Goal: Task Accomplishment & Management: Manage account settings

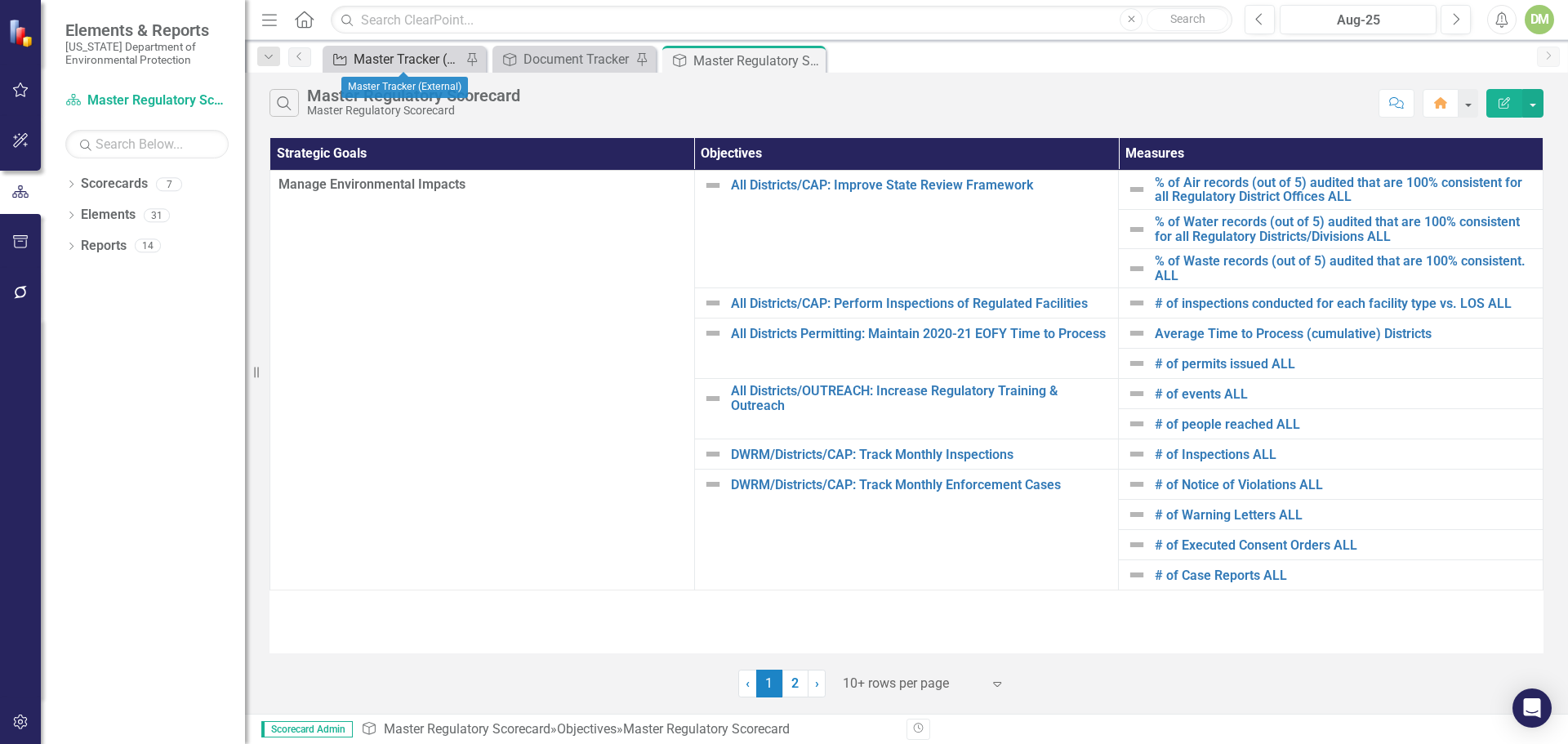
click at [436, 64] on div "Master Tracker (External)" at bounding box center [407, 58] width 108 height 20
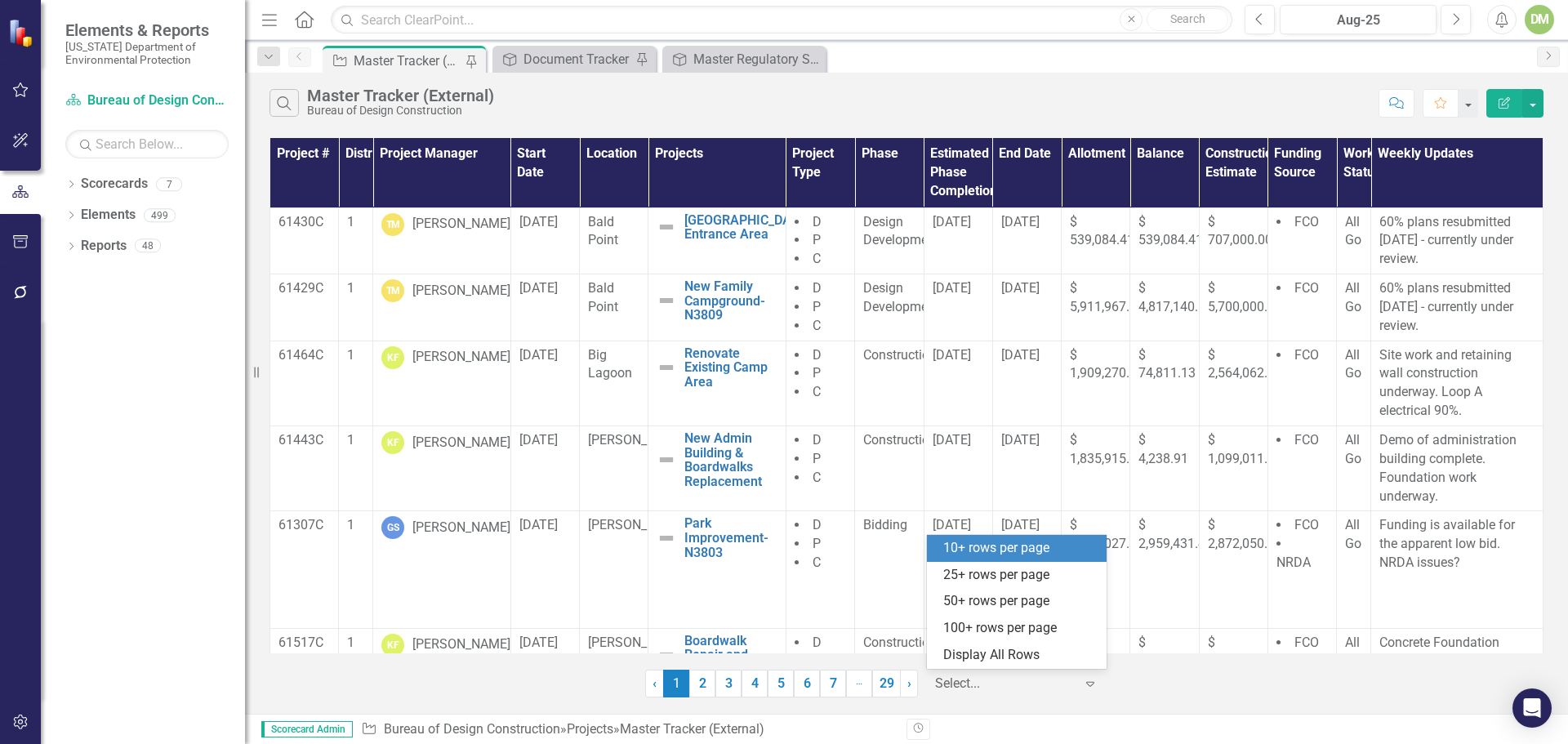
click at [1089, 687] on icon "Expand" at bounding box center [1089, 683] width 17 height 13
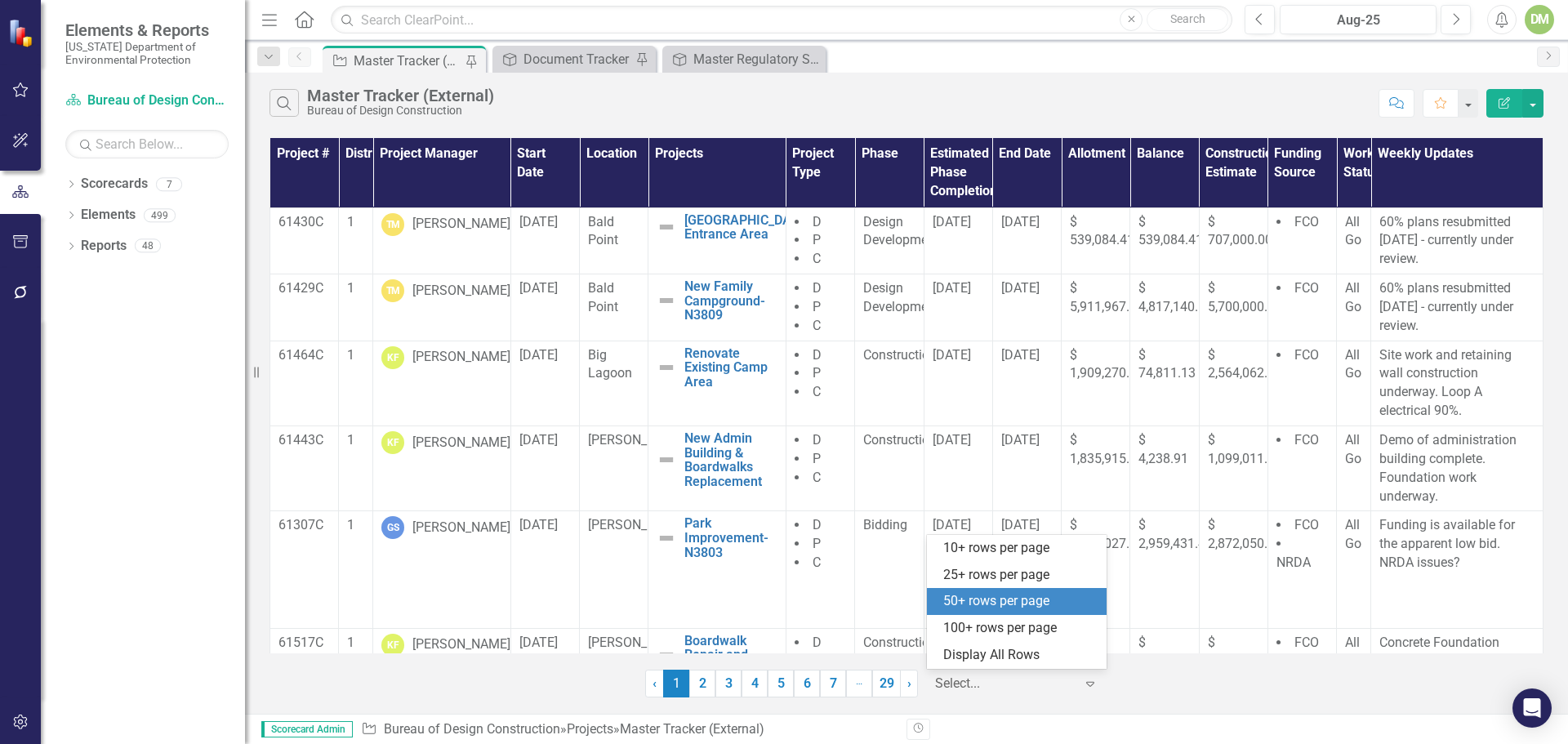
click at [1051, 608] on div "50+ rows per page" at bounding box center [1020, 601] width 153 height 19
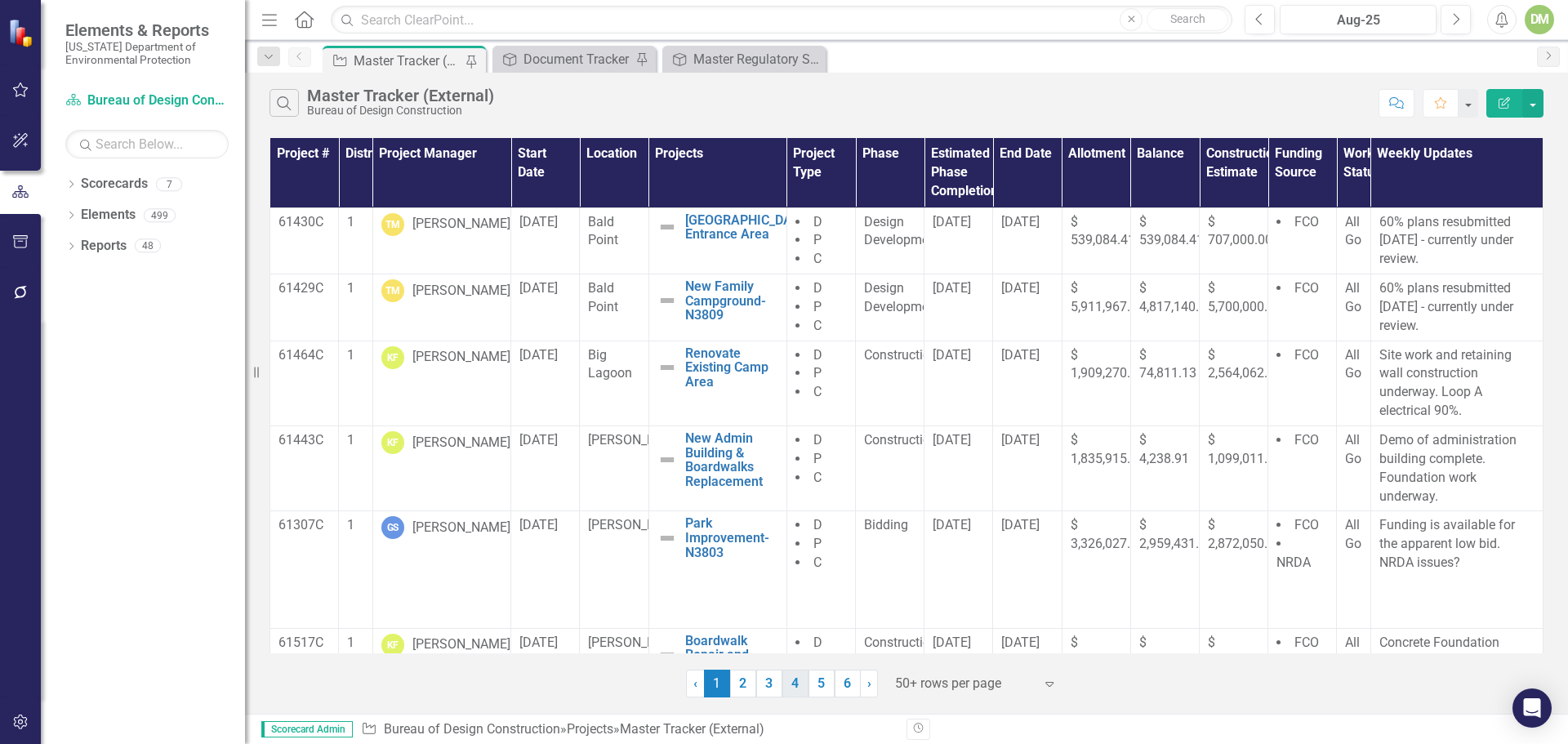
click at [791, 686] on link "4" at bounding box center [795, 684] width 26 height 28
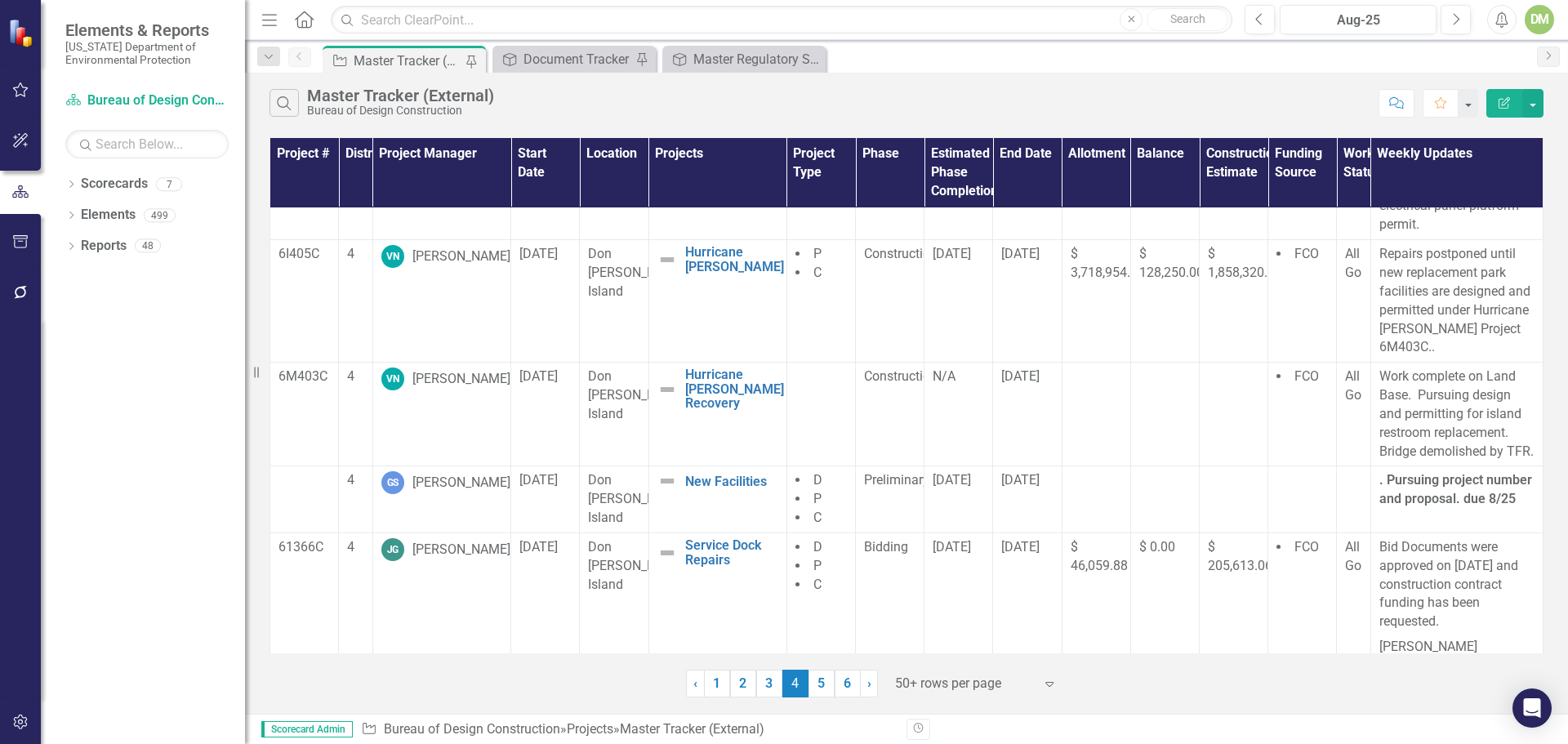
scroll to position [82, 0]
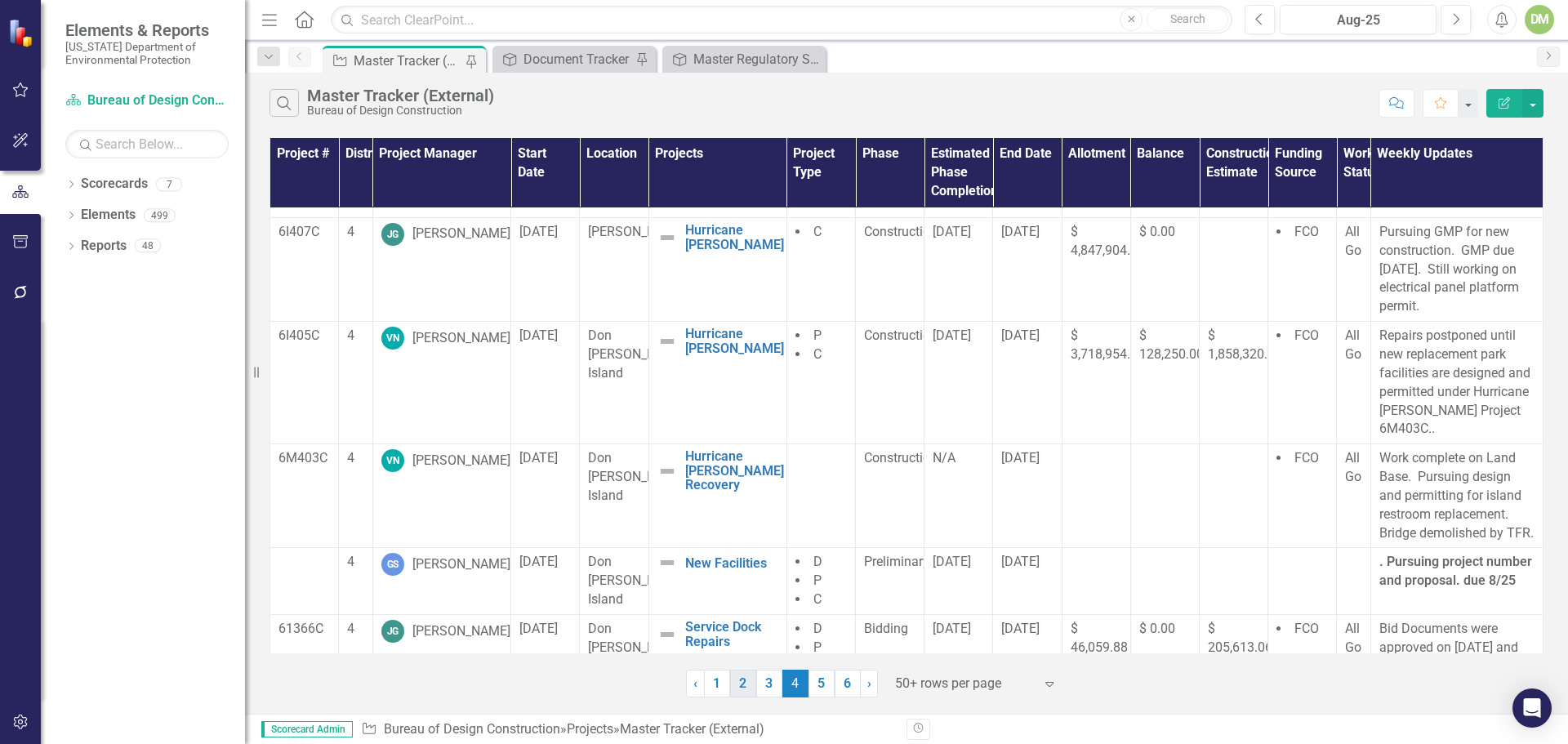
click at [746, 691] on link "2" at bounding box center [743, 684] width 26 height 28
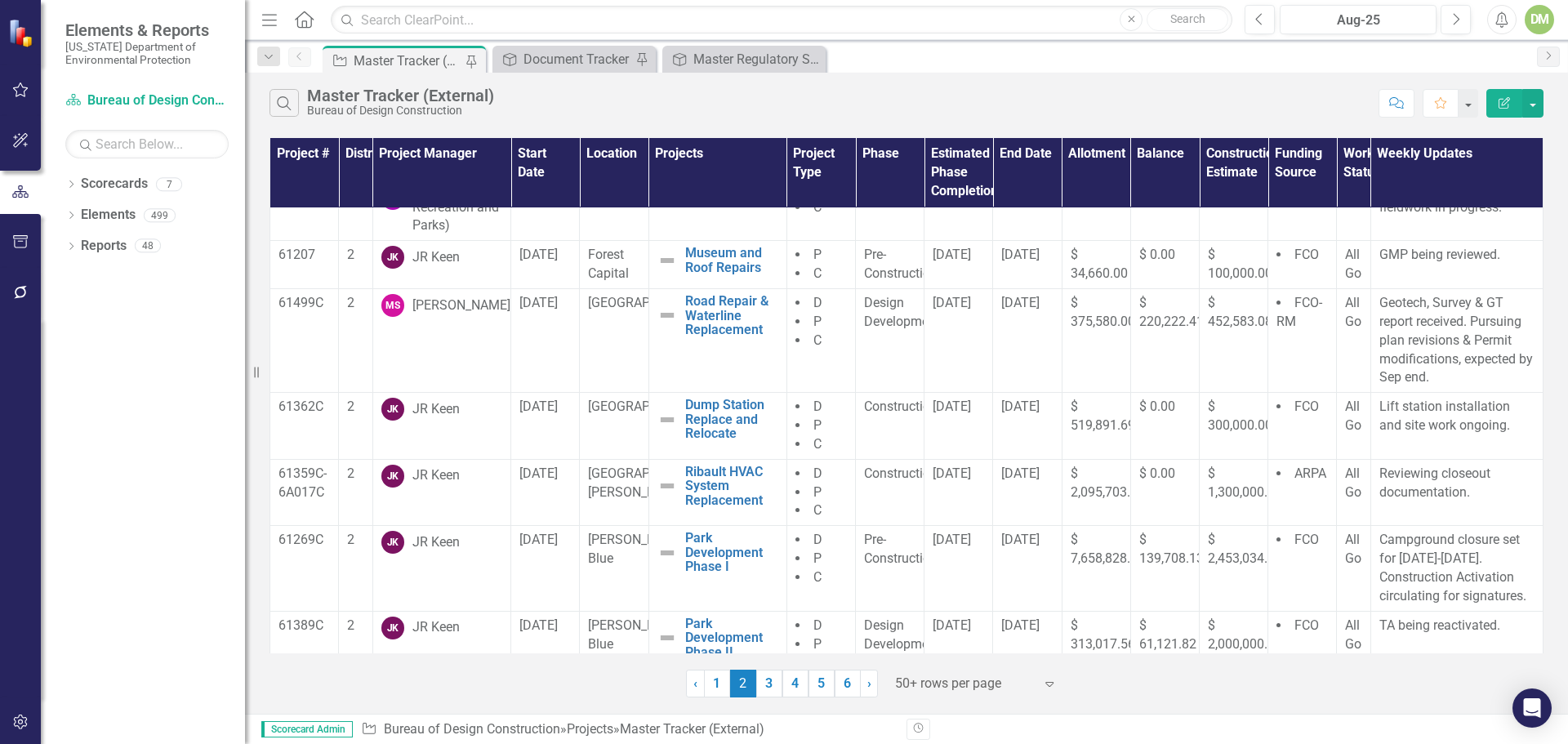
scroll to position [572, 0]
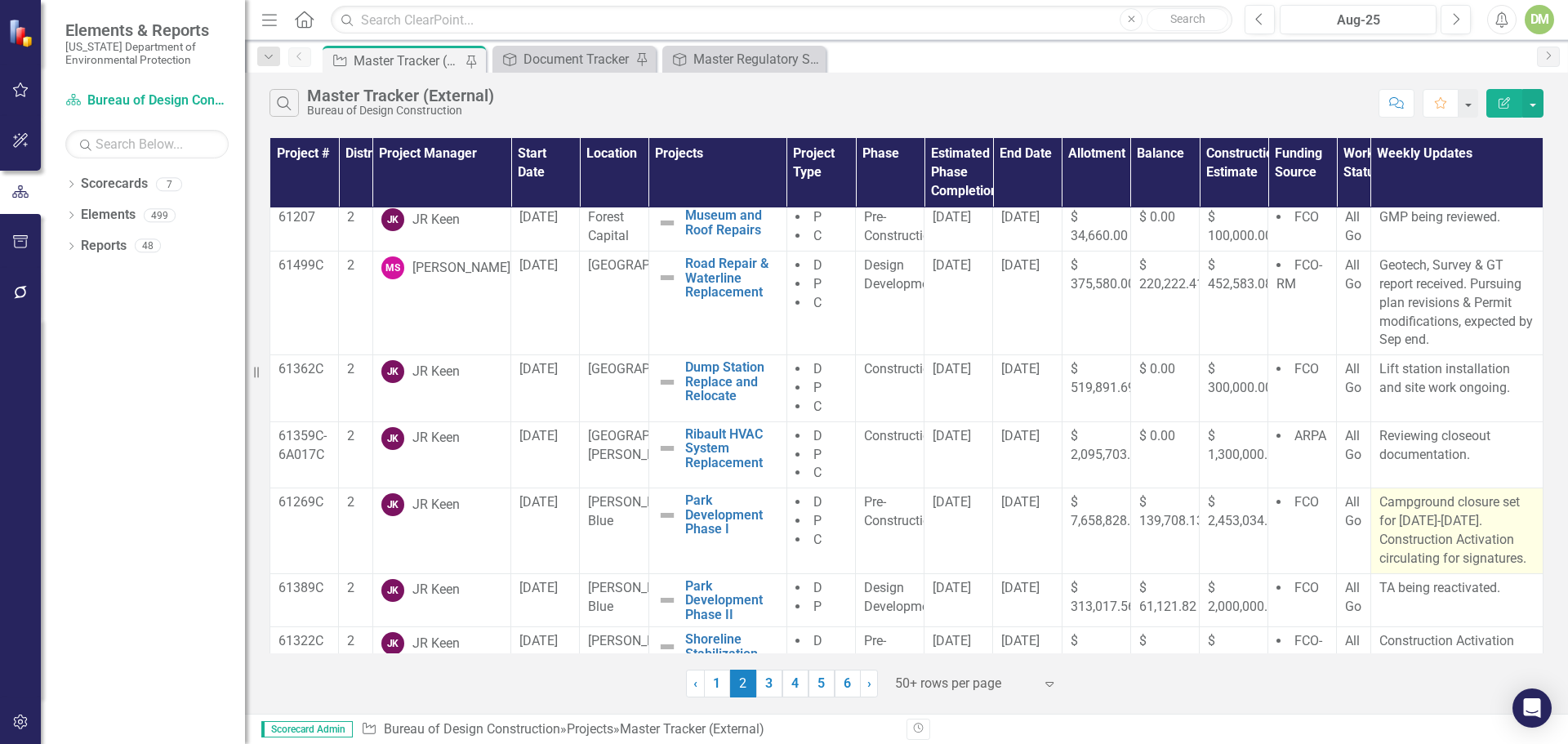
click at [1370, 497] on td "Campground closure set for [DATE]-[DATE]. Construction Activation circulating f…" at bounding box center [1457, 531] width 172 height 85
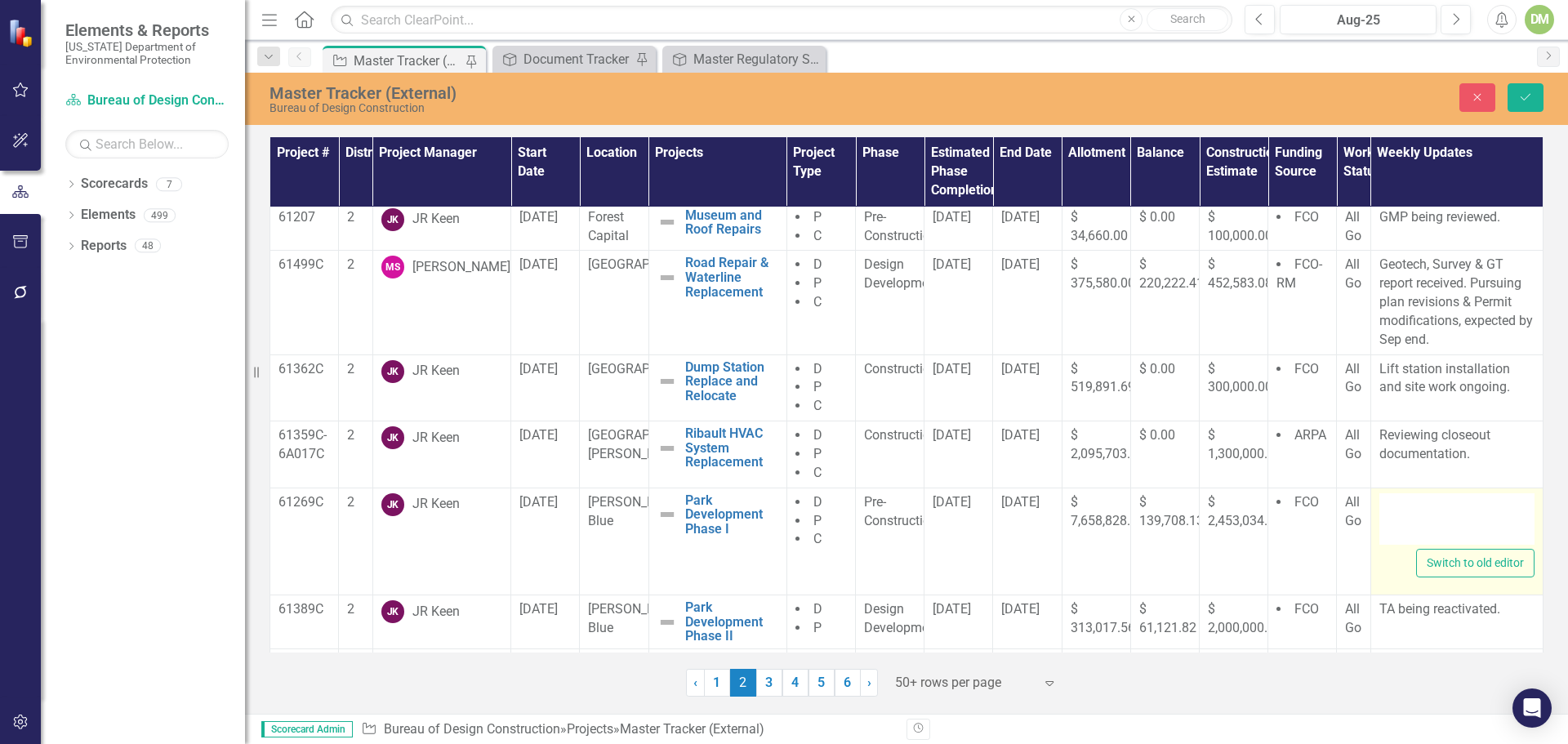
type textarea "<p>Campground closure set for [DATE]-[DATE]. Construction Activation circulatin…"
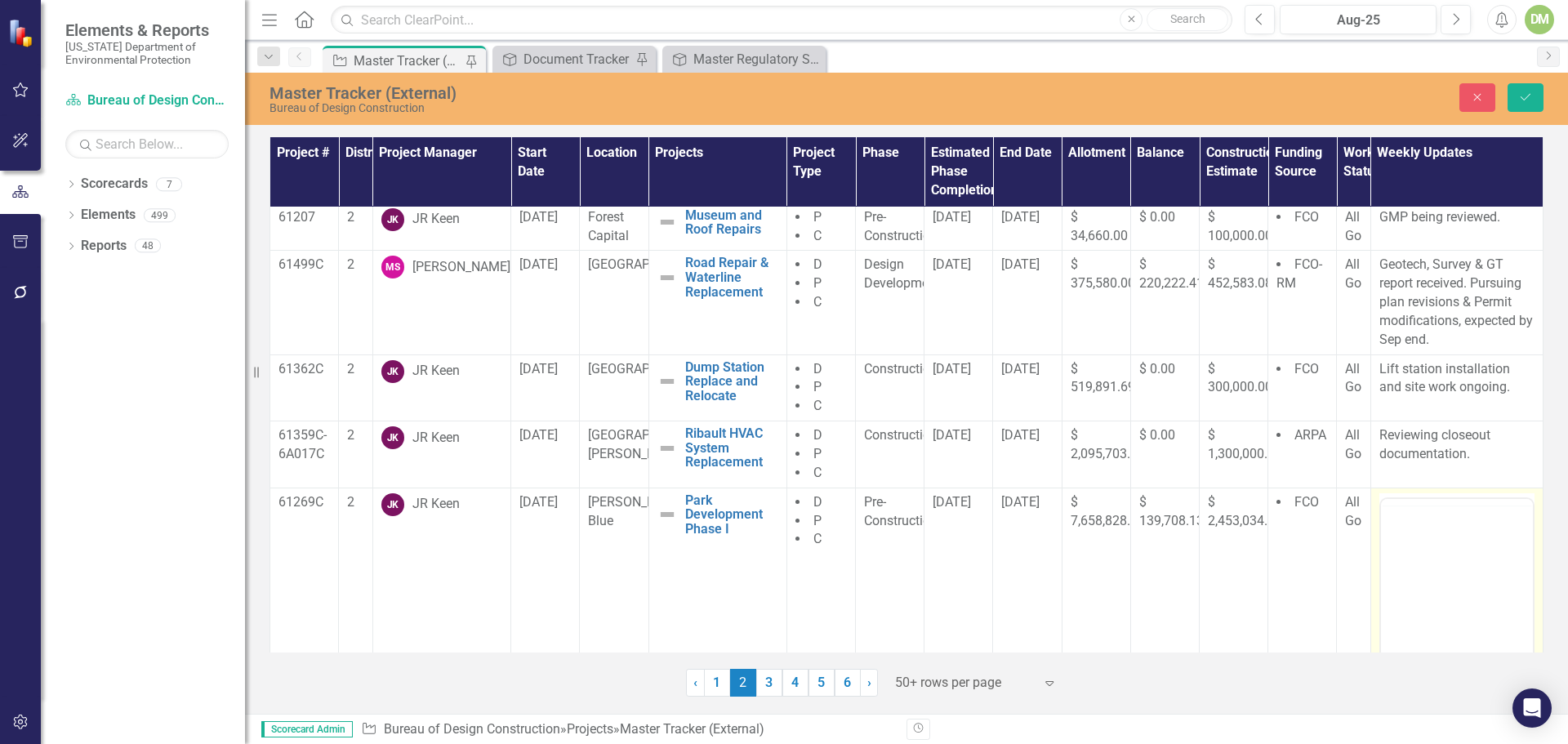
scroll to position [0, 0]
drag, startPoint x: 1383, startPoint y: 548, endPoint x: 1483, endPoint y: 631, distance: 130.0
click at [1483, 631] on body "Campground closure set for [DATE]-[DATE]. Construction Activation circulating f…" at bounding box center [1456, 660] width 152 height 245
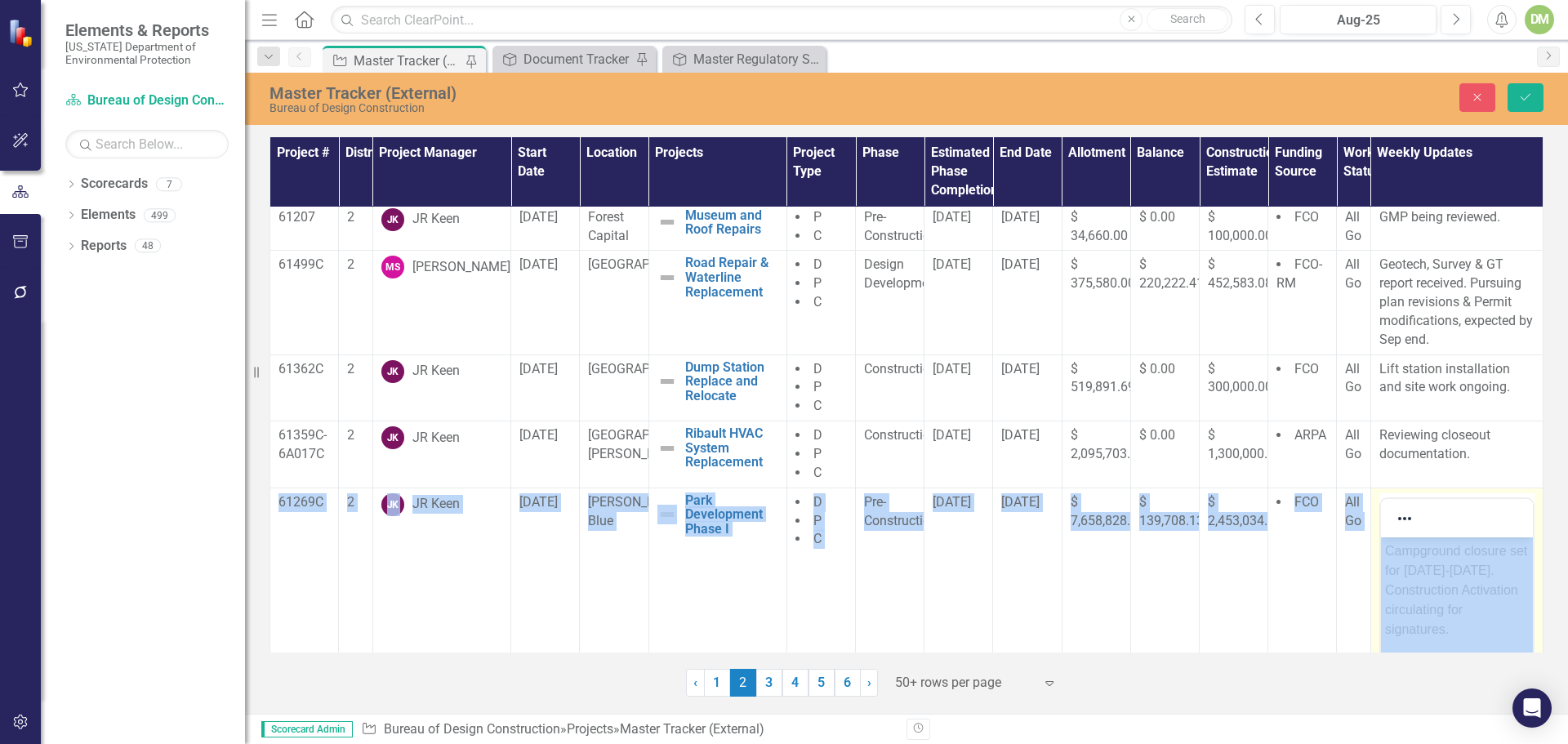
drag, startPoint x: 1658, startPoint y: 1038, endPoint x: 1480, endPoint y: 587, distance: 484.9
copy tr "61269C 2 [PERSON_NAME] Keen [DATE] [PERSON_NAME] Blue Park Development Phase I …"
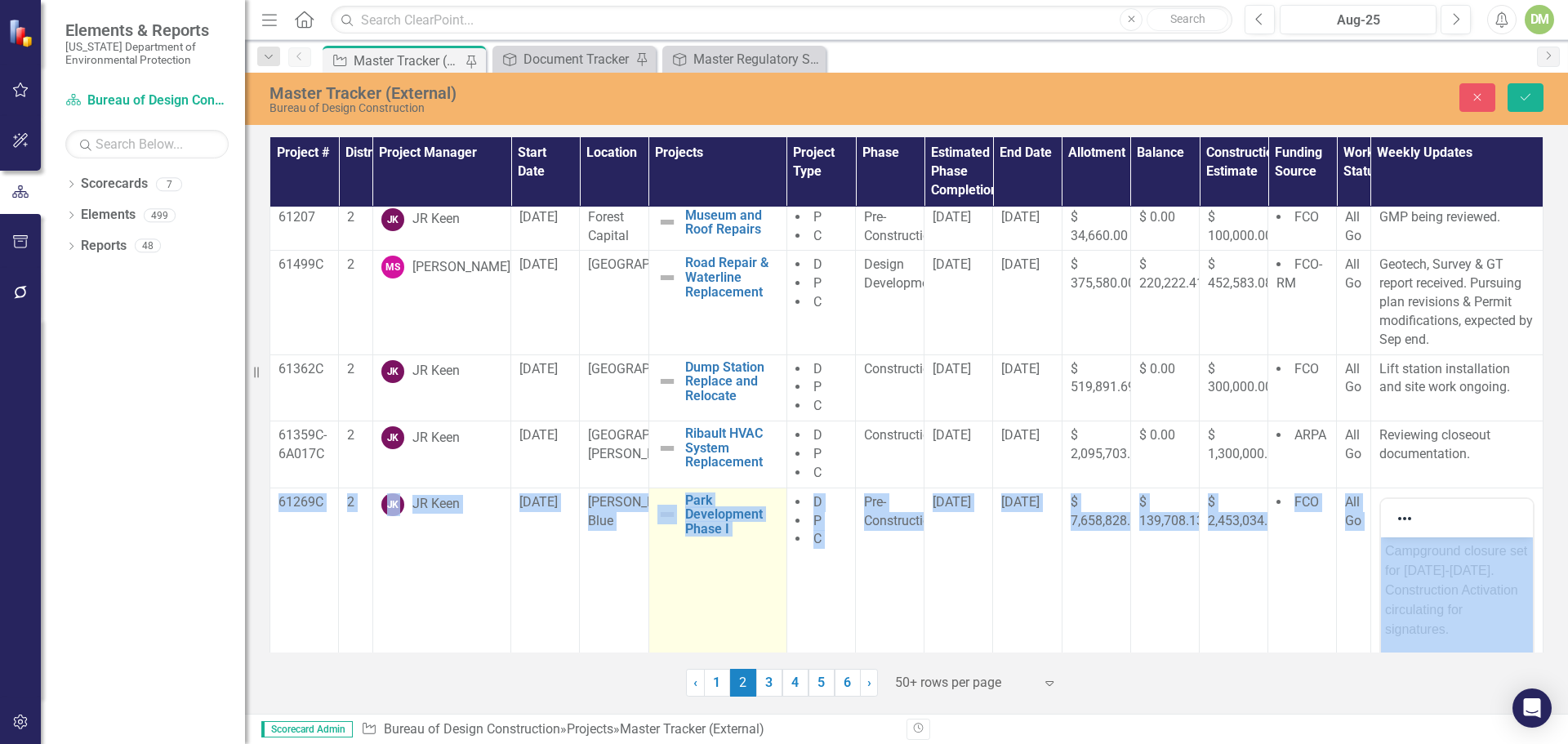
click at [714, 598] on td "Park Development Phase I Edit Edit Project Link Open Element" at bounding box center [717, 680] width 138 height 386
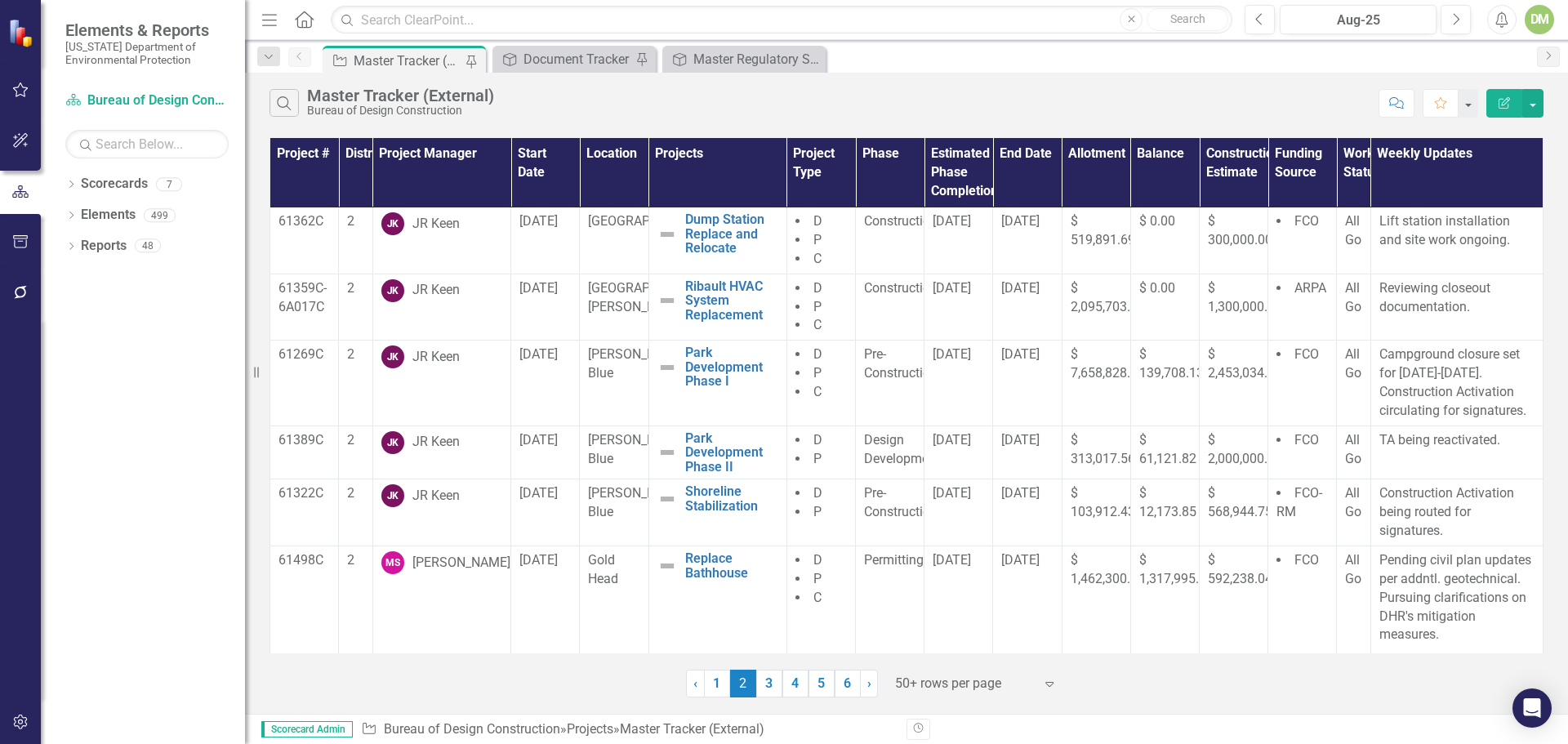
scroll to position [735, 0]
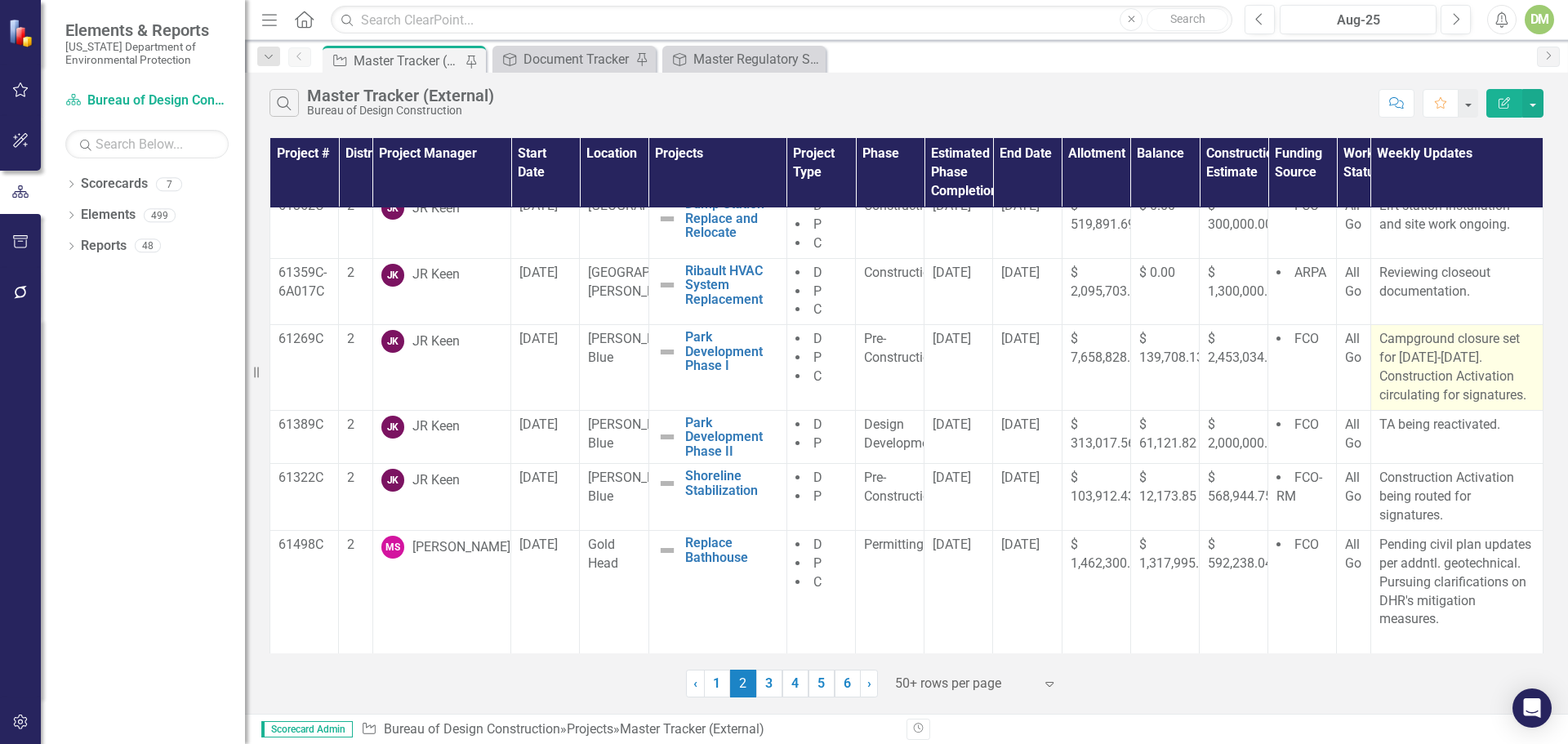
drag, startPoint x: 280, startPoint y: 334, endPoint x: 1523, endPoint y: 394, distance: 1244.4
click at [1523, 394] on tr "61269C 2 [PERSON_NAME] Keen [DATE] [PERSON_NAME] Blue Park Development Phase I …" at bounding box center [907, 367] width 1273 height 85
click at [1417, 359] on p "Campground closure set for [DATE]-[DATE]. Construction Activation circulating f…" at bounding box center [1457, 366] width 155 height 74
click at [1417, 359] on p "Campground closure set for [DATE]-[DATE]. Construction Activation circulating f…" at bounding box center [1457, 366] width 155 height 74
click at [1418, 359] on p "Campground closure set for [DATE]-[DATE]. Construction Activation circulating f…" at bounding box center [1457, 366] width 155 height 74
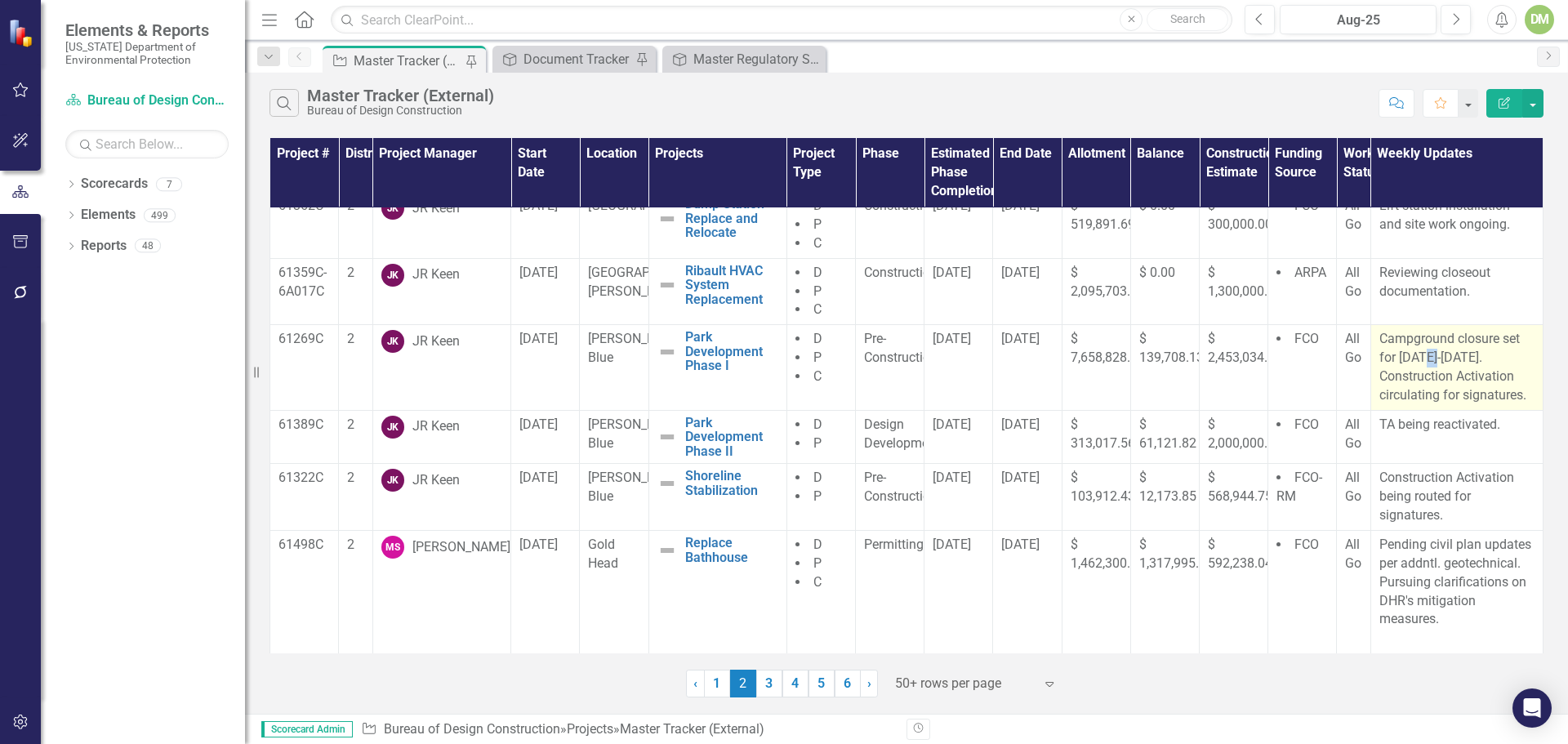
click at [1418, 359] on p "Campground closure set for [DATE]-[DATE]. Construction Activation circulating f…" at bounding box center [1457, 366] width 155 height 74
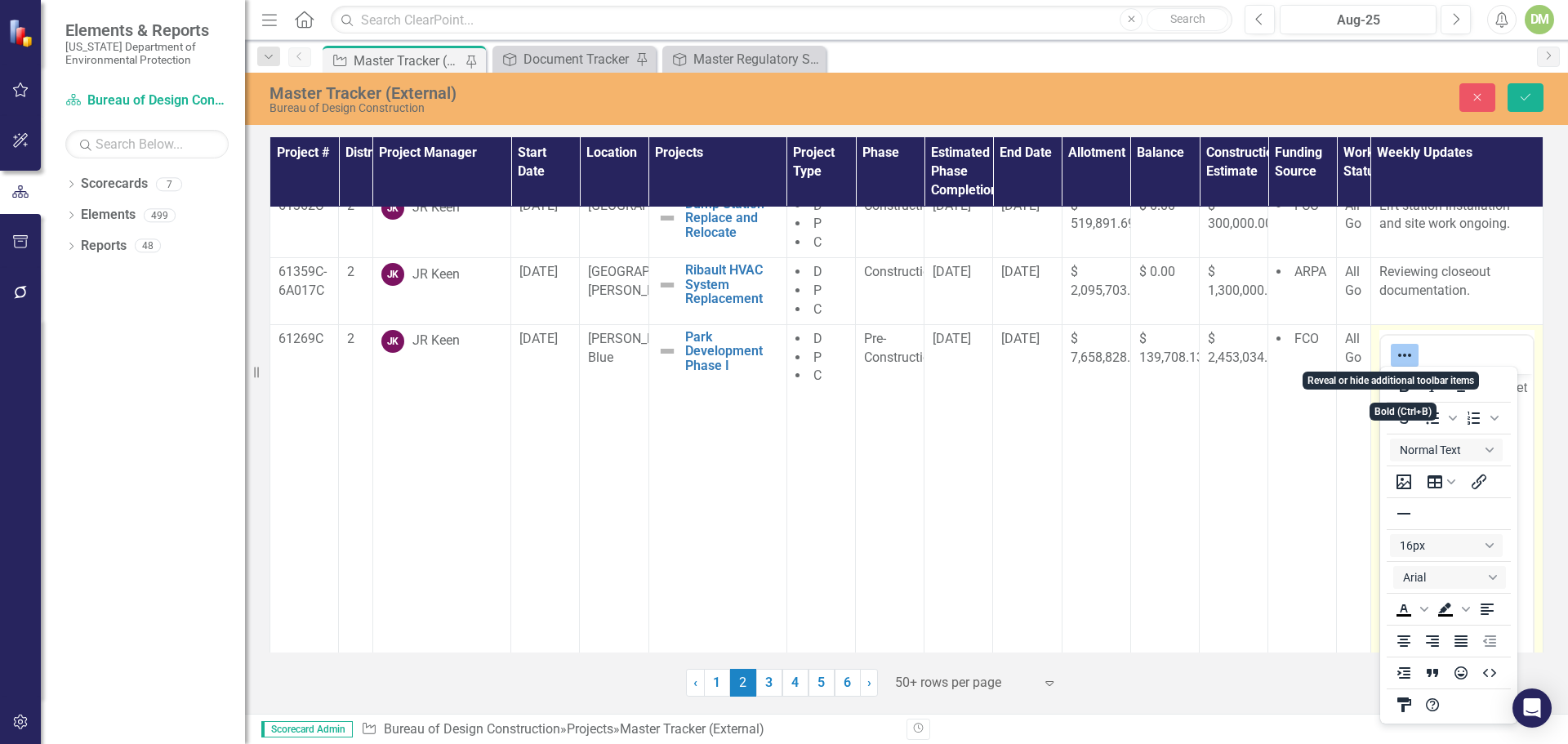
scroll to position [0, 0]
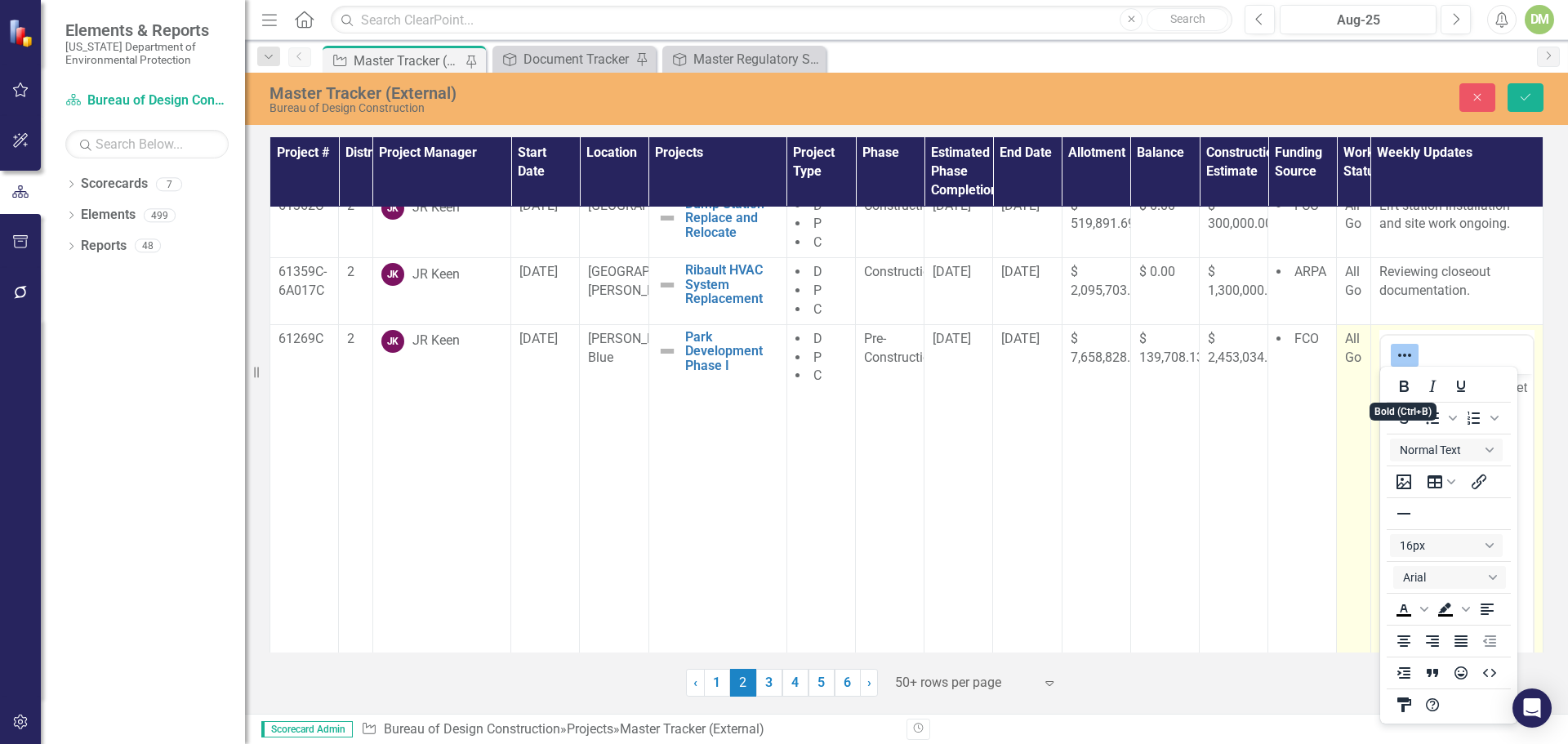
click at [1337, 515] on td "All Go" at bounding box center [1353, 518] width 34 height 386
click at [1465, 342] on div at bounding box center [1457, 354] width 152 height 32
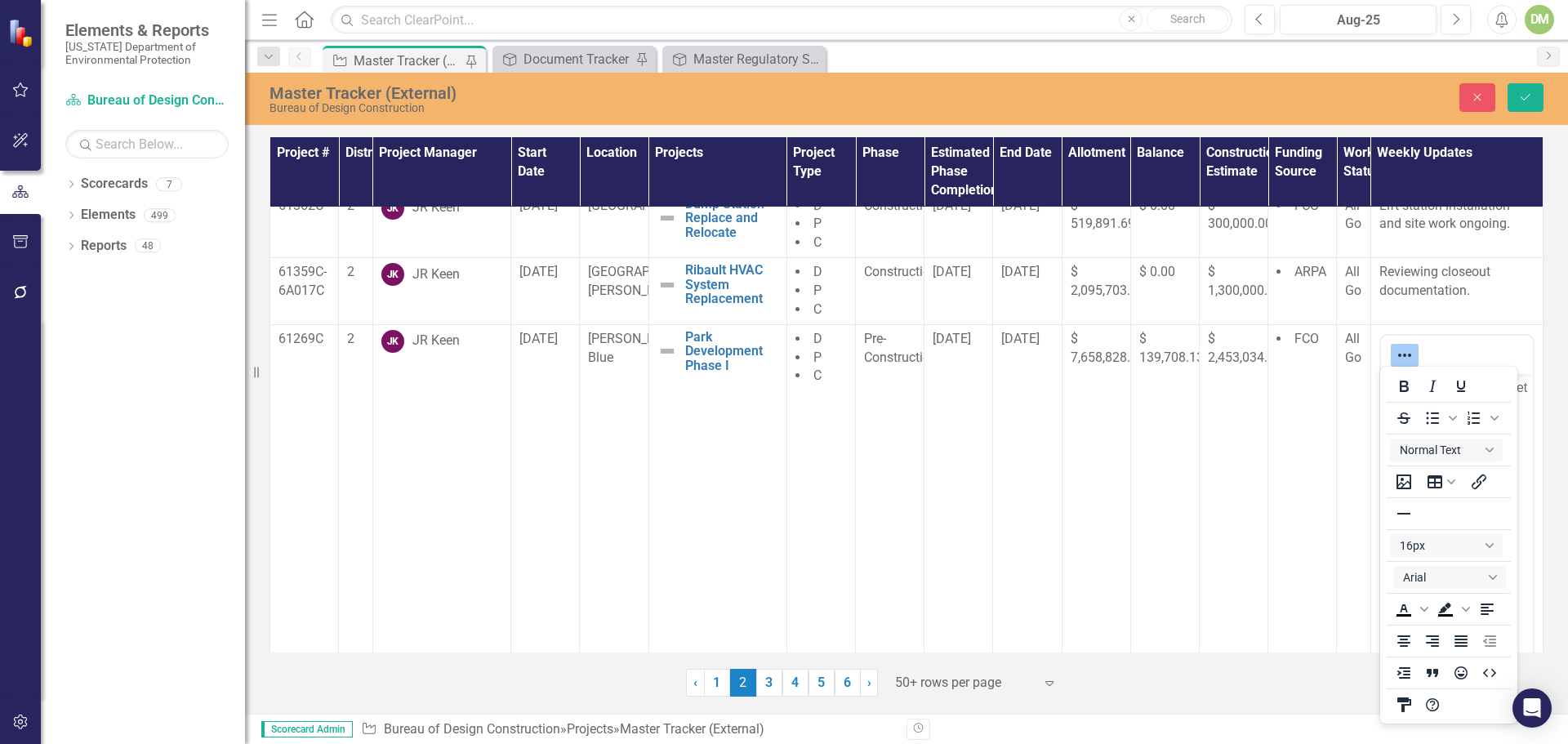
scroll to position [1186, 0]
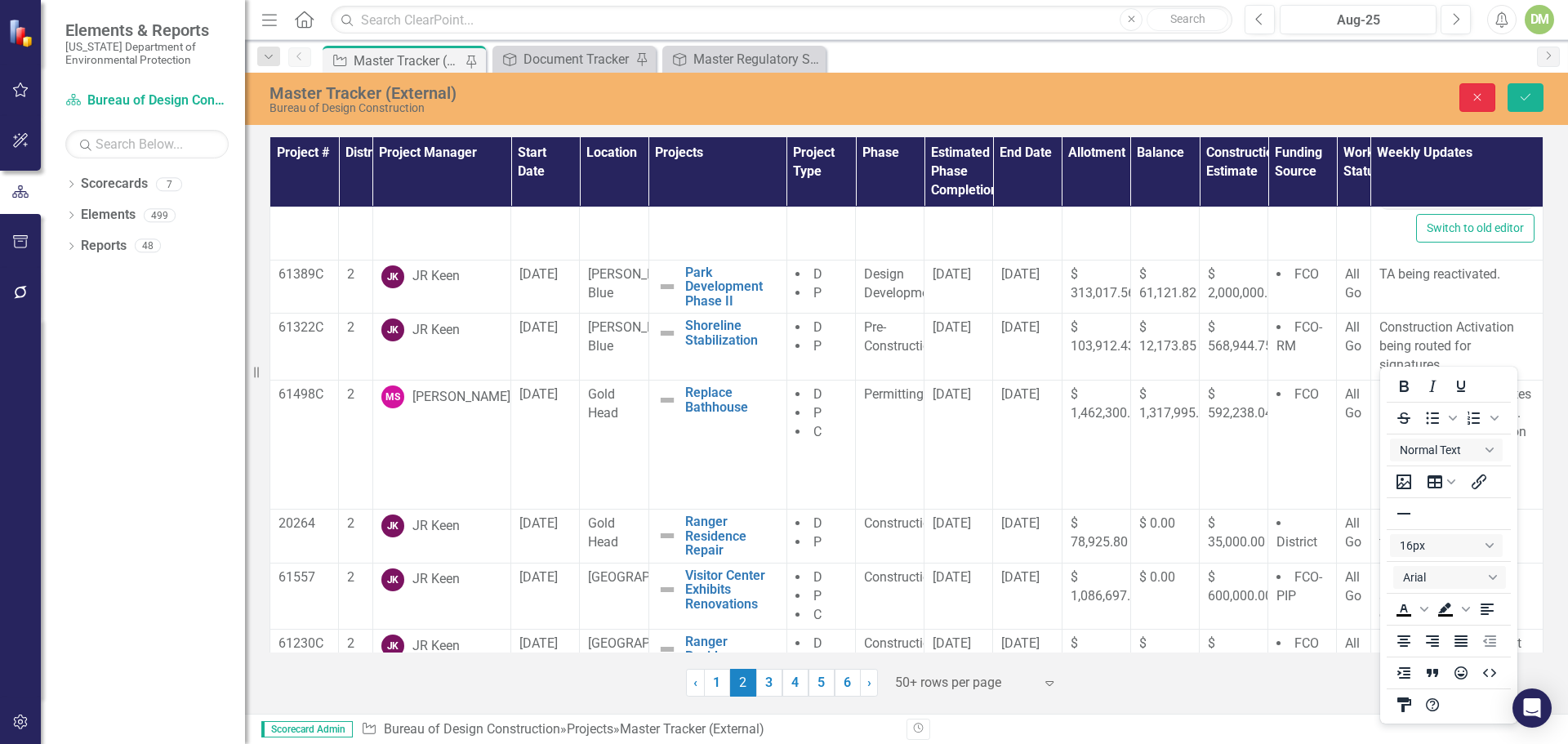
click at [1470, 92] on icon "Close" at bounding box center [1477, 97] width 15 height 11
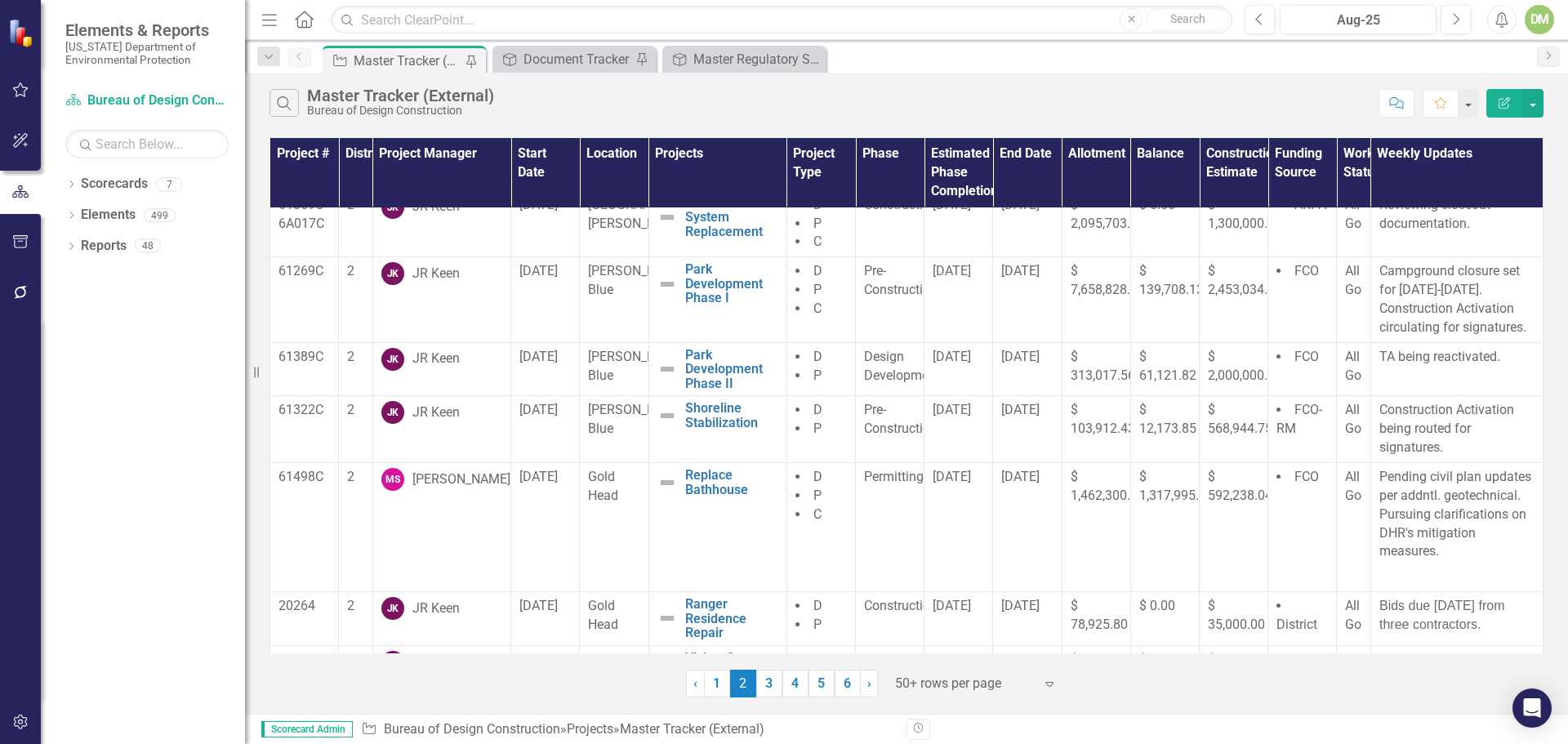
scroll to position [777, 0]
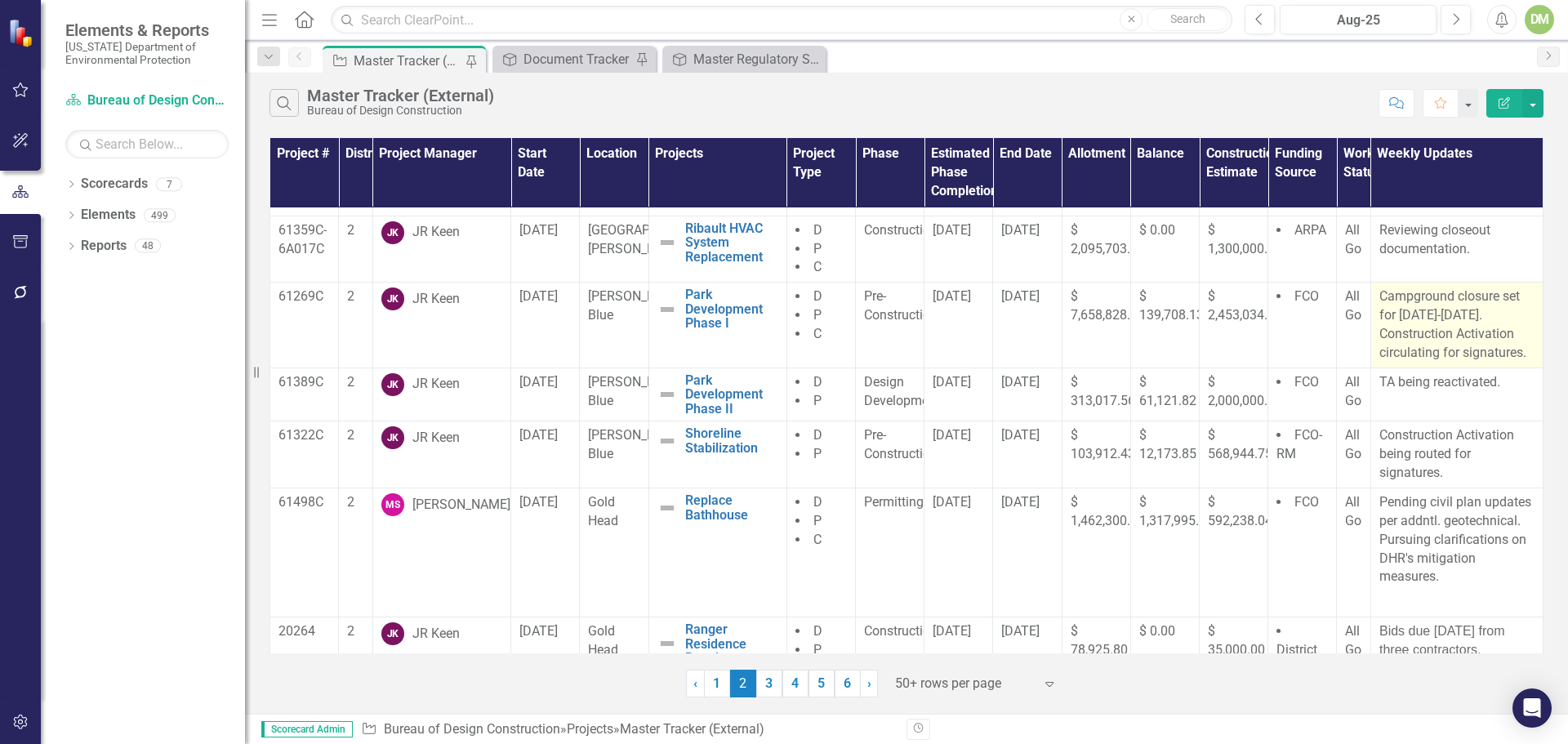
click at [1399, 343] on p "Campground closure set for [DATE]-[DATE]. Construction Activation circulating f…" at bounding box center [1457, 324] width 155 height 74
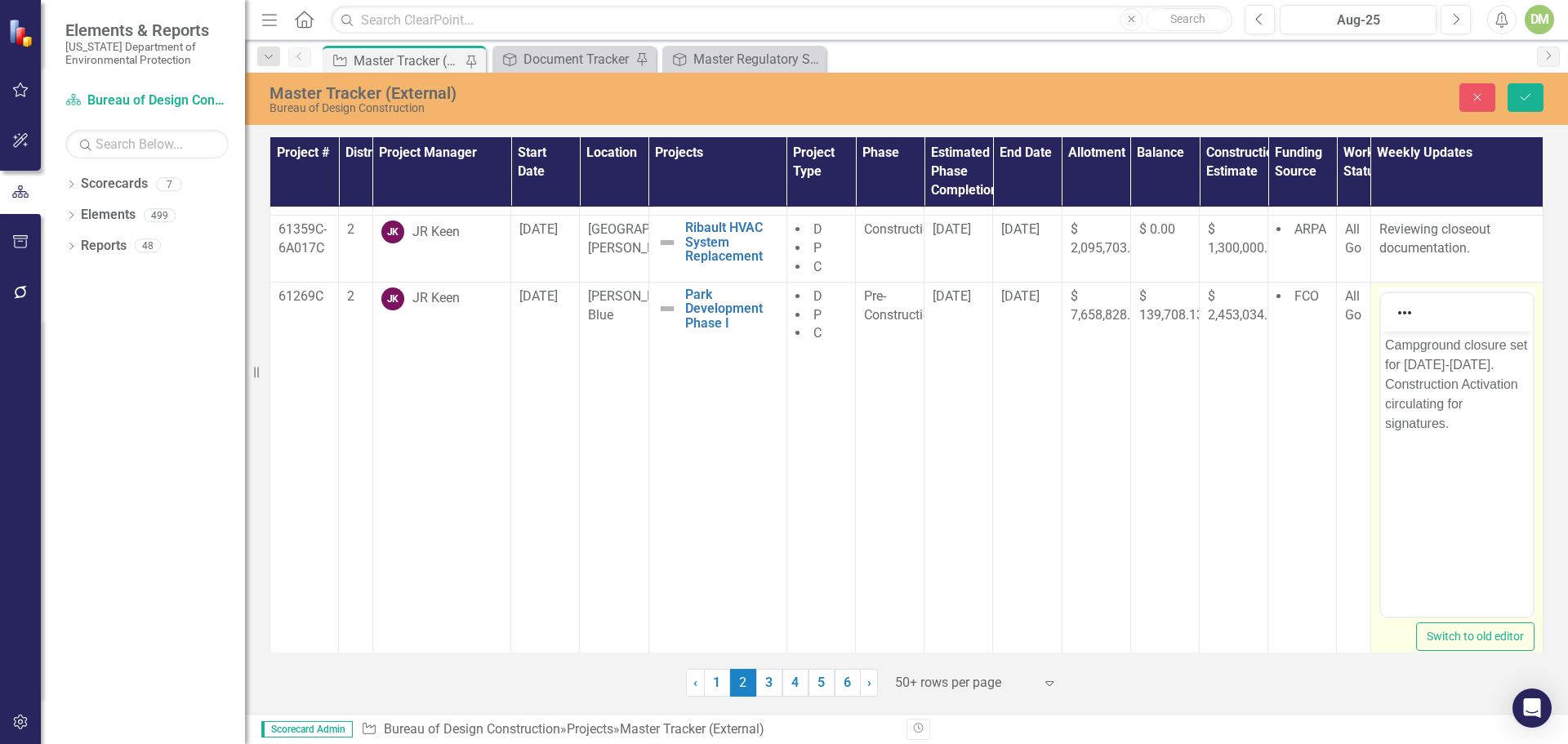
scroll to position [0, 0]
click at [1456, 363] on p "Campground closure set for [DATE]-[DATE]. Construction Activation circulating f…" at bounding box center [1456, 384] width 144 height 98
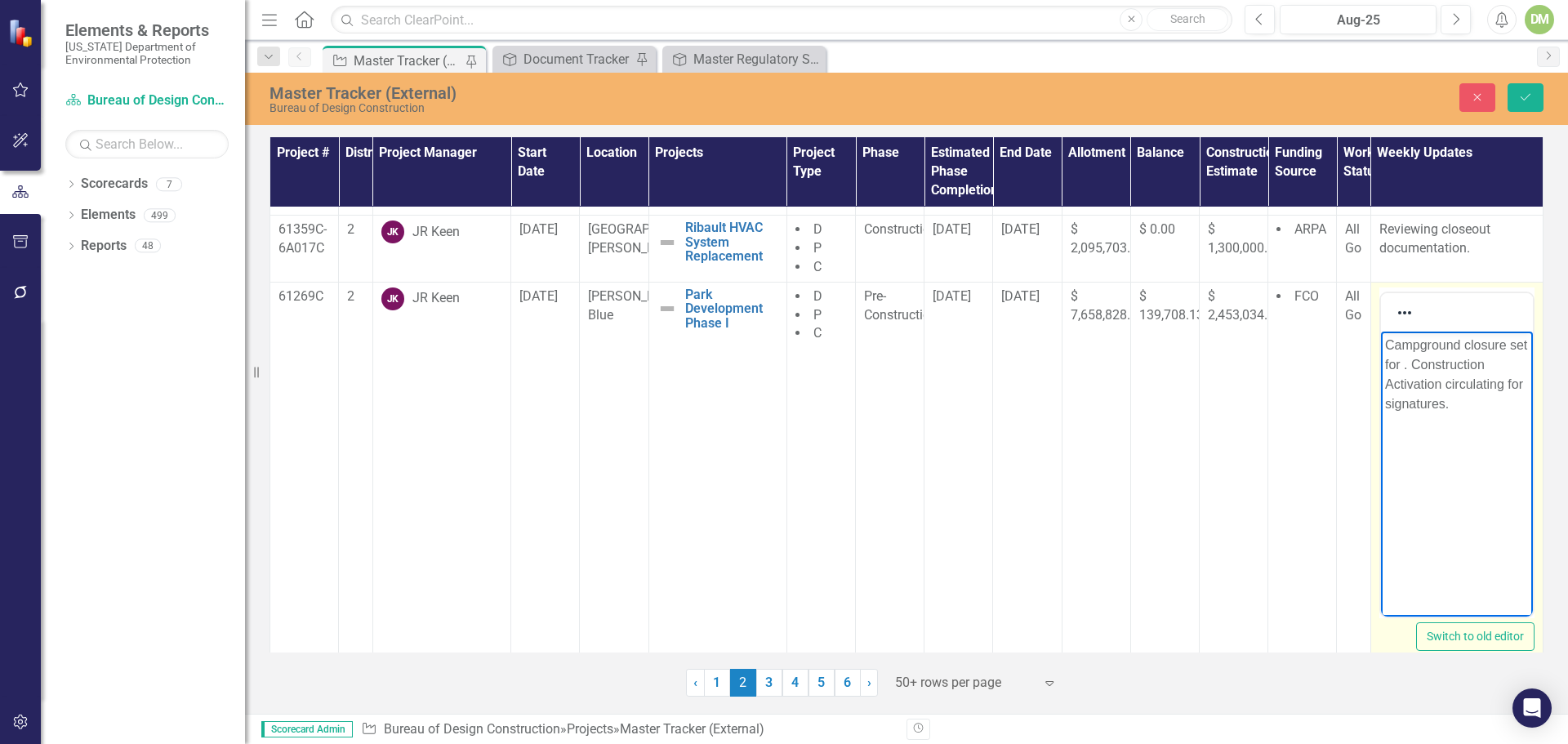
click at [1388, 364] on p "Campground closure set for . Construction Activation circulating for signatures." at bounding box center [1456, 374] width 144 height 78
click at [1394, 359] on p "Campground closure 87//2025 . Construction Activation circulating for signature…" at bounding box center [1456, 374] width 144 height 78
click at [1404, 359] on p "Campground closure 8/77//2025 . Construction Activation circulating for signatu…" at bounding box center [1456, 384] width 144 height 98
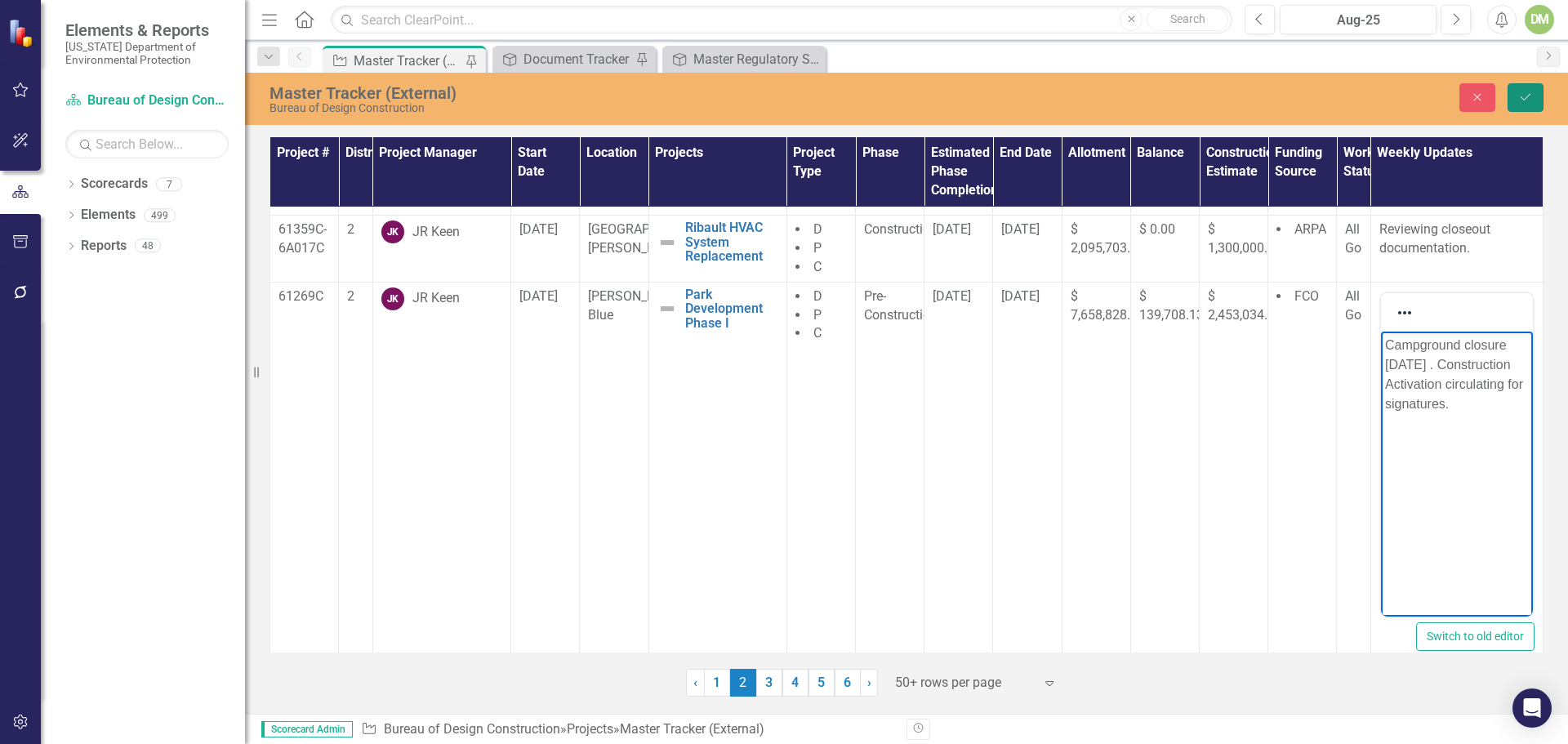
click at [1520, 91] on icon "Save" at bounding box center [1525, 97] width 15 height 11
